Goal: Check status

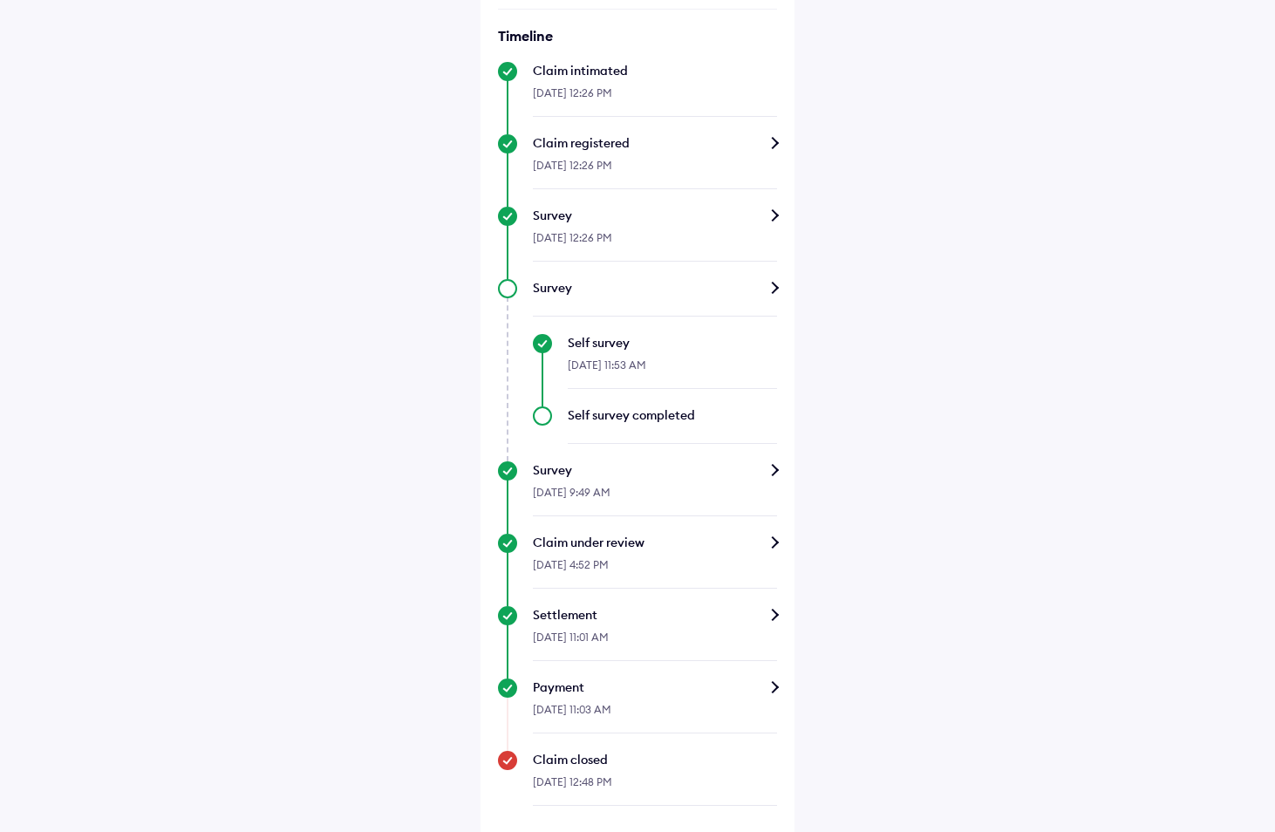
scroll to position [492, 0]
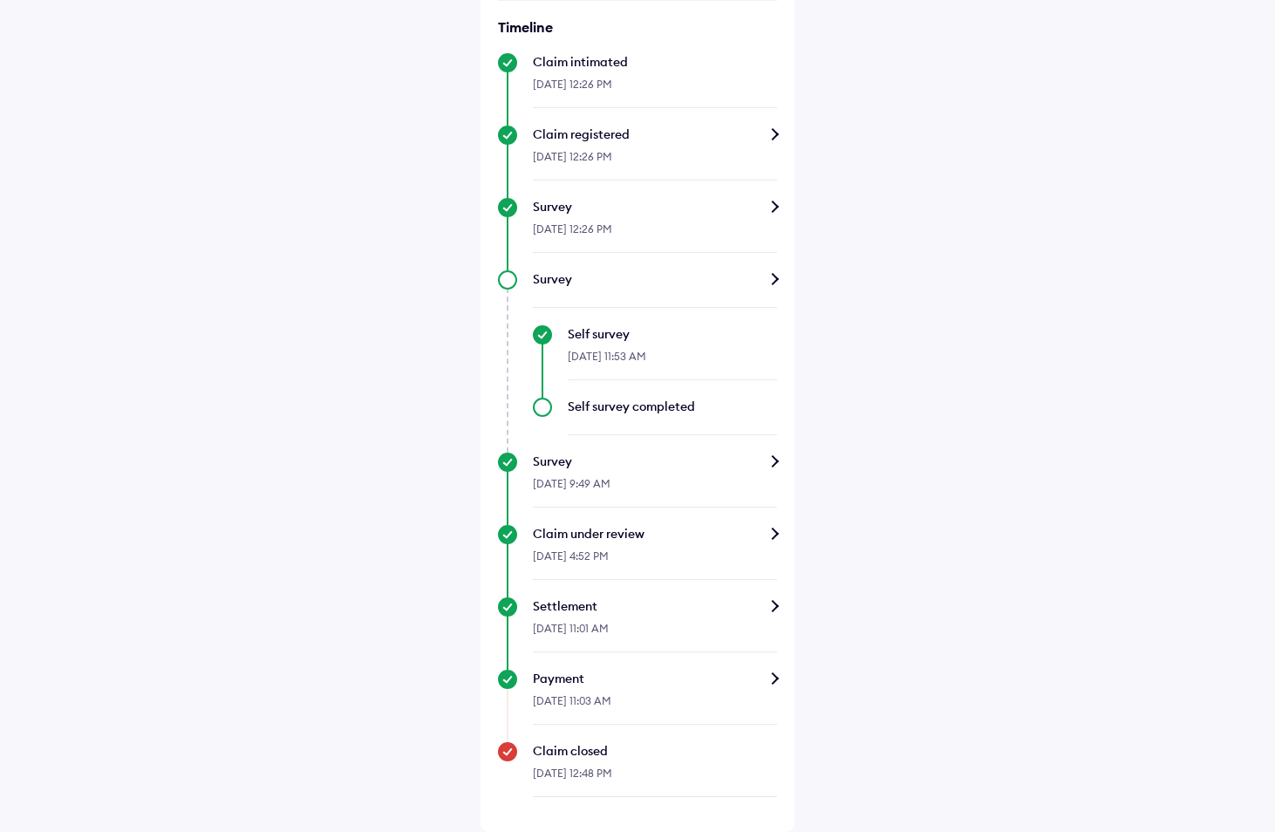
click at [729, 597] on div "Timeline Claim intimated [DATE] 12:26 PM Claim registered [DATE] 12:26 PM Surve…" at bounding box center [637, 407] width 279 height 779
click at [769, 607] on div "Settlement" at bounding box center [655, 605] width 244 height 17
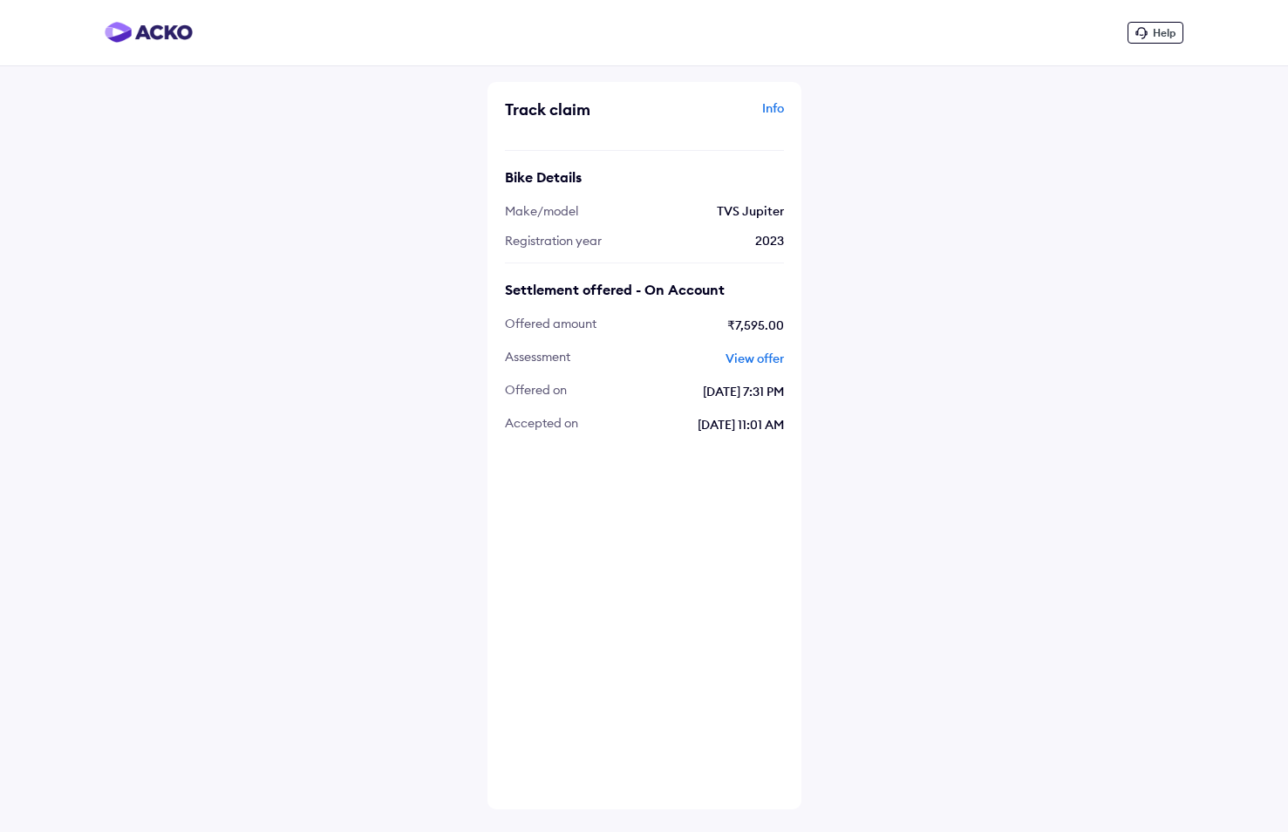
click at [762, 362] on link "View offer" at bounding box center [755, 359] width 58 height 16
click at [1007, 425] on div "Help Track claim Info Bike Details Make/model TVS Jupiter Registration year [DA…" at bounding box center [644, 416] width 1288 height 832
